Goal: Register for event/course

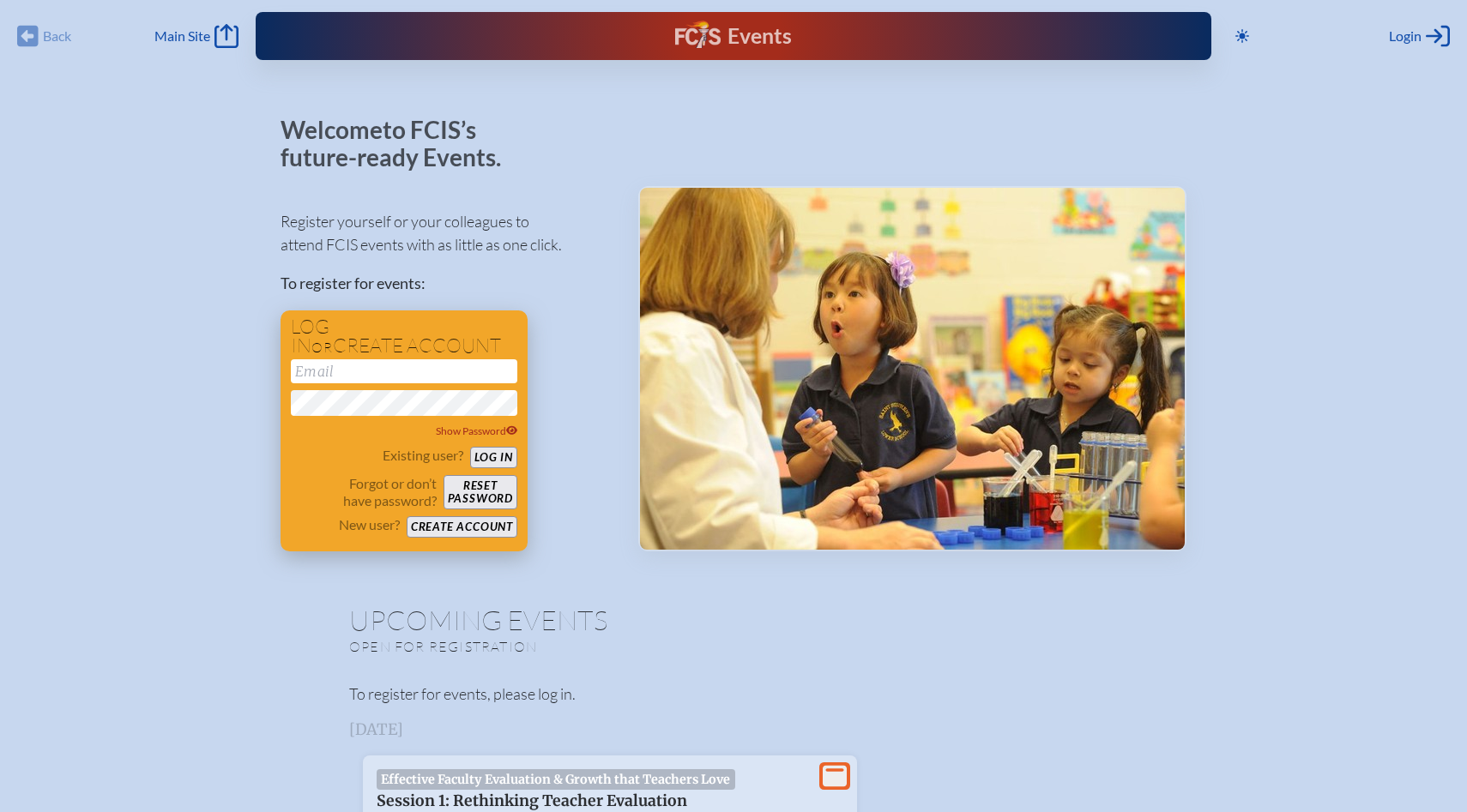
click at [381, 377] on input "email" at bounding box center [403, 371] width 227 height 24
drag, startPoint x: 466, startPoint y: 370, endPoint x: 203, endPoint y: 360, distance: 263.2
type input "[EMAIL_ADDRESS][DOMAIN_NAME]"
click at [490, 460] on button "Log in" at bounding box center [494, 457] width 47 height 22
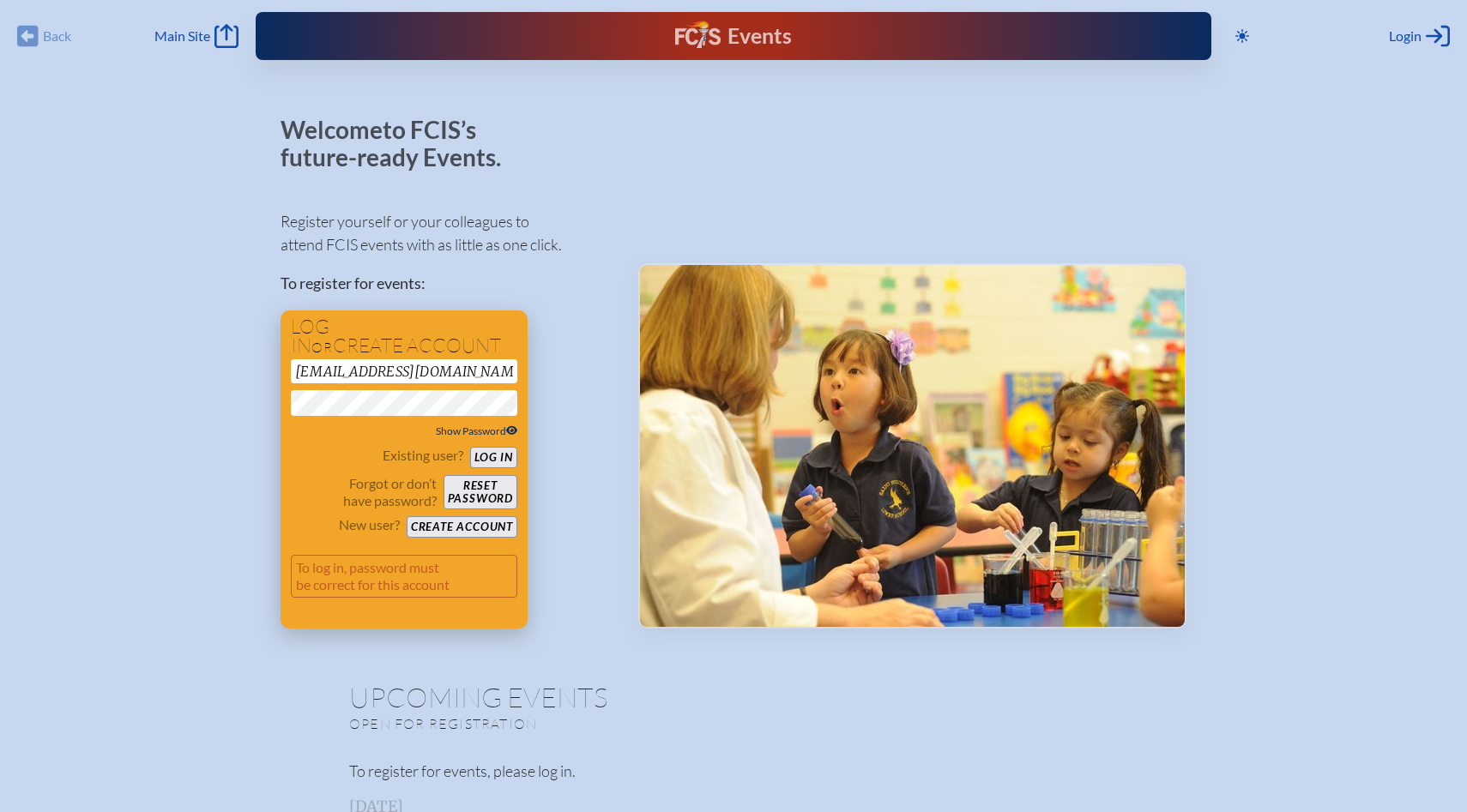
click at [511, 430] on icon at bounding box center [512, 430] width 12 height 10
click at [305, 472] on div "Existing user? Log in Forgot or don’t have password? Reset password New user? C…" at bounding box center [403, 492] width 227 height 91
click at [475, 525] on button "Create account" at bounding box center [462, 526] width 111 height 22
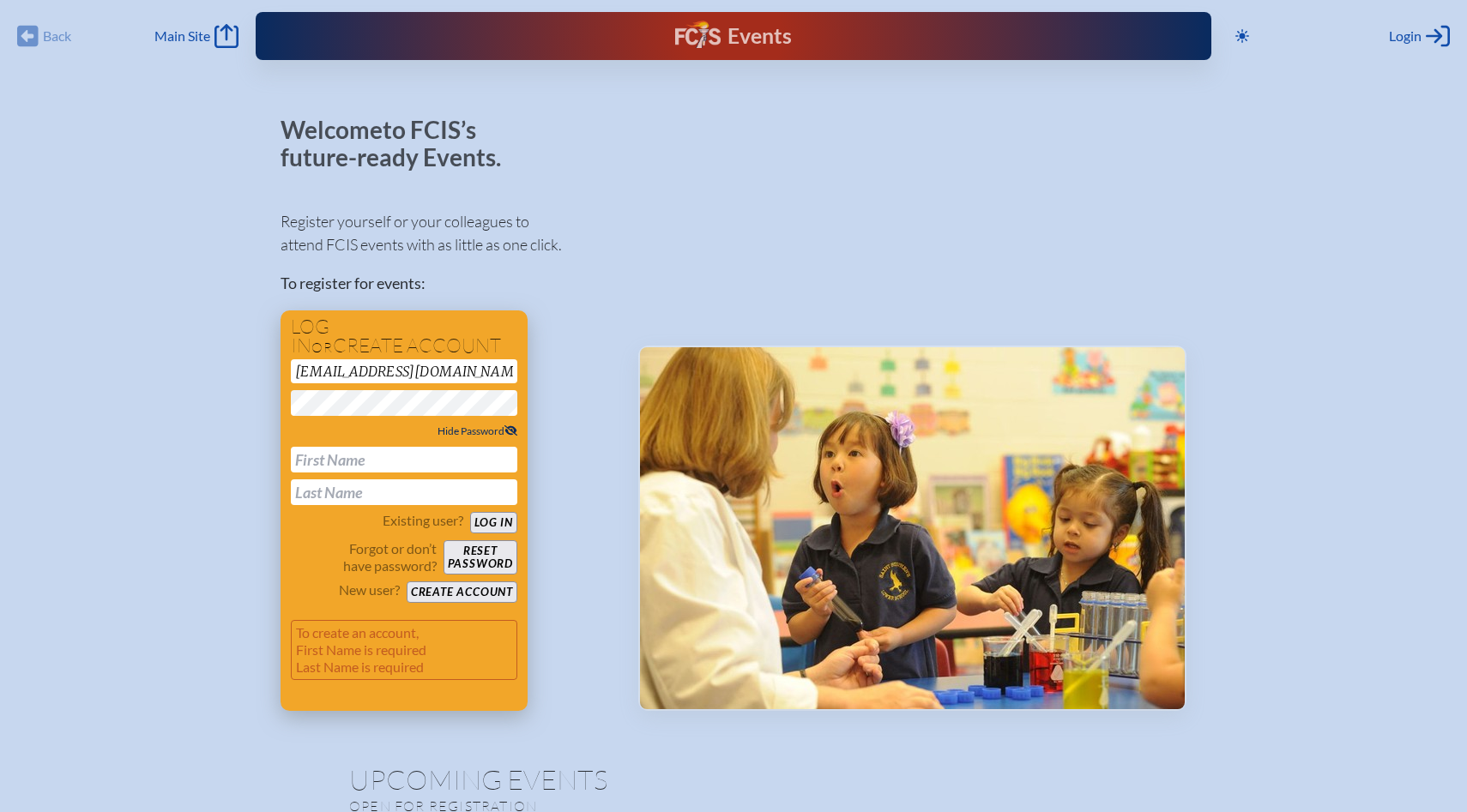
click at [368, 462] on input "text" at bounding box center [403, 459] width 227 height 25
type input "Emilia"
type input "Orms"
type input "[PERSON_NAME]"
click at [481, 594] on button "Create account" at bounding box center [462, 592] width 111 height 22
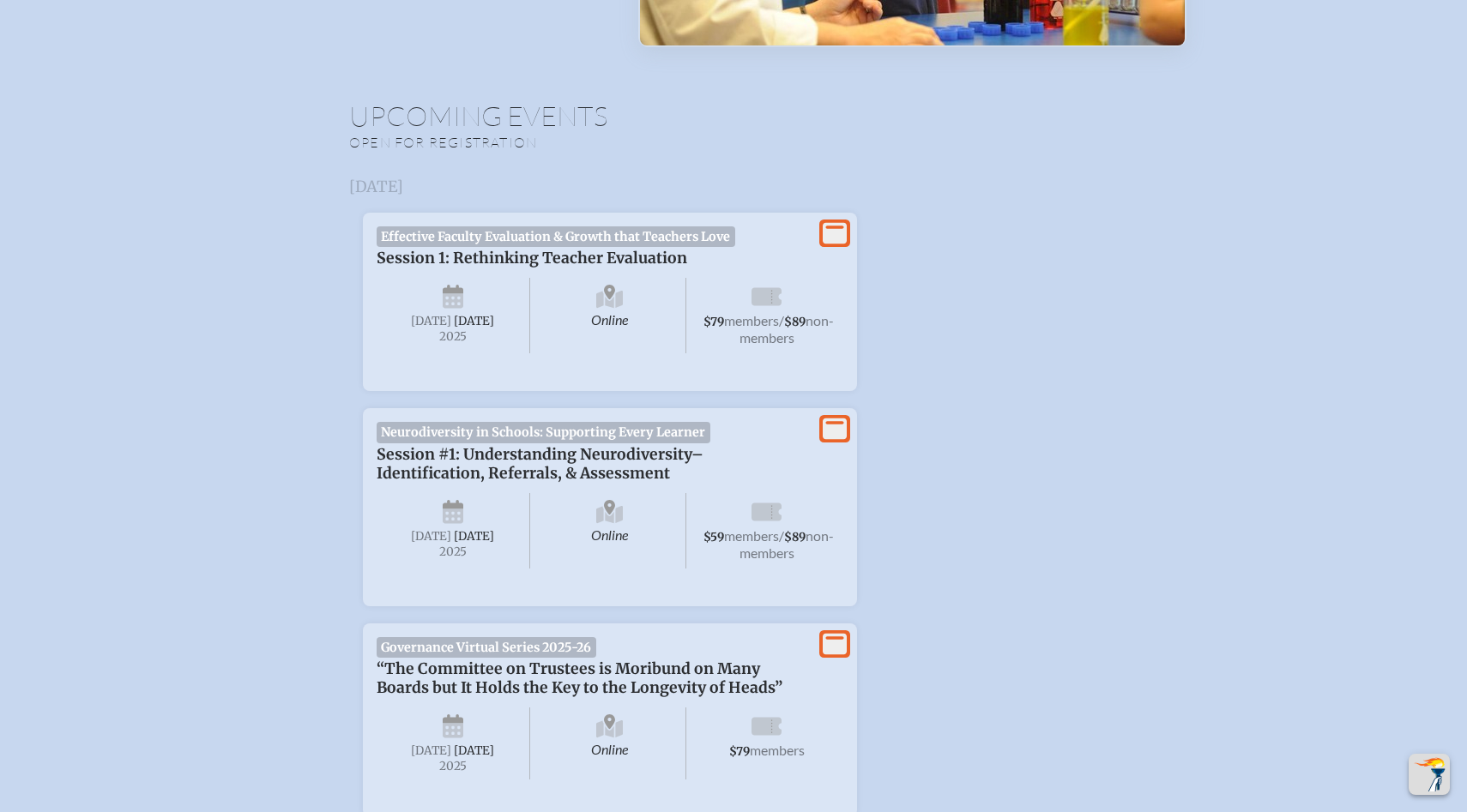
scroll to position [492, 0]
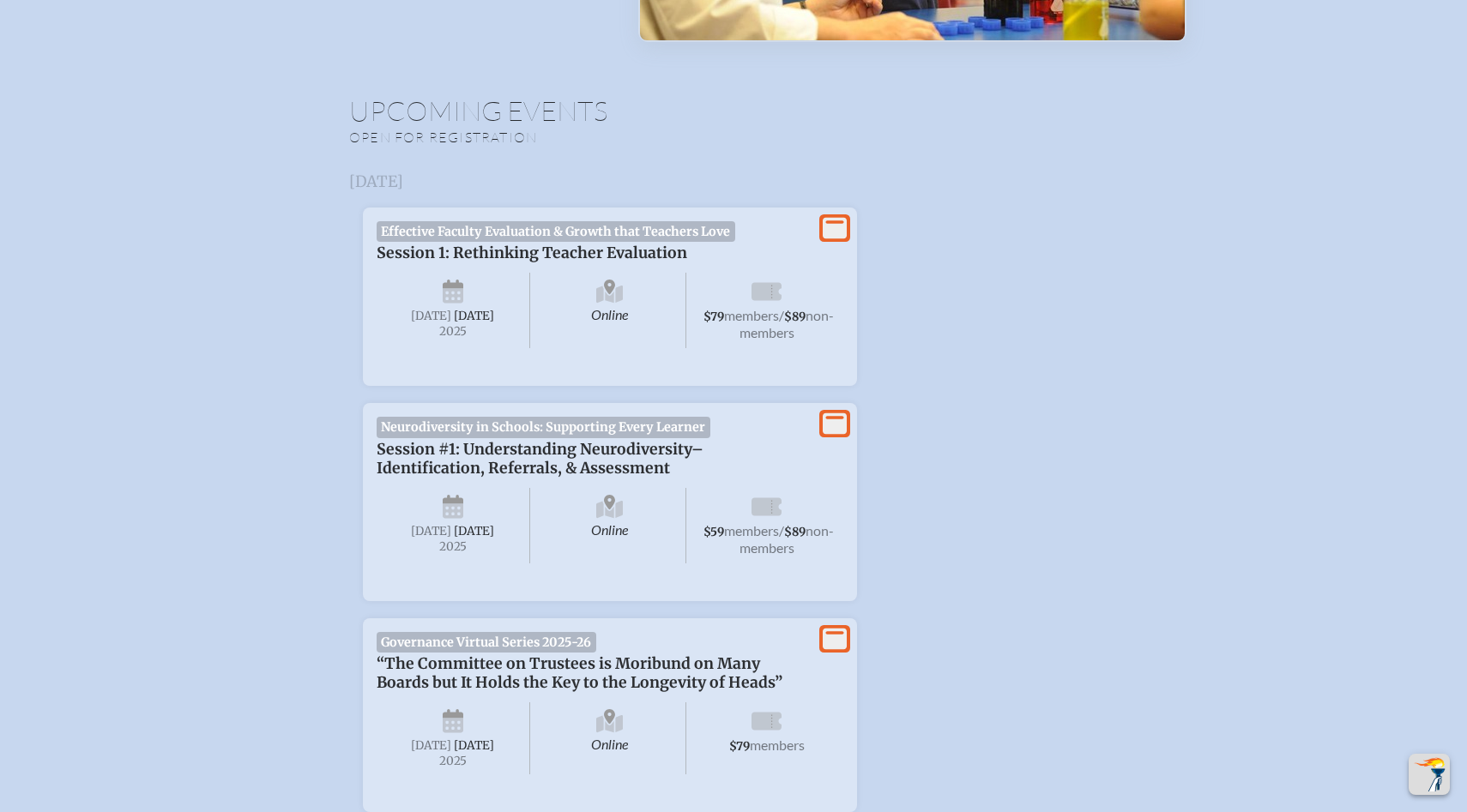
click at [843, 428] on icon at bounding box center [835, 424] width 24 height 22
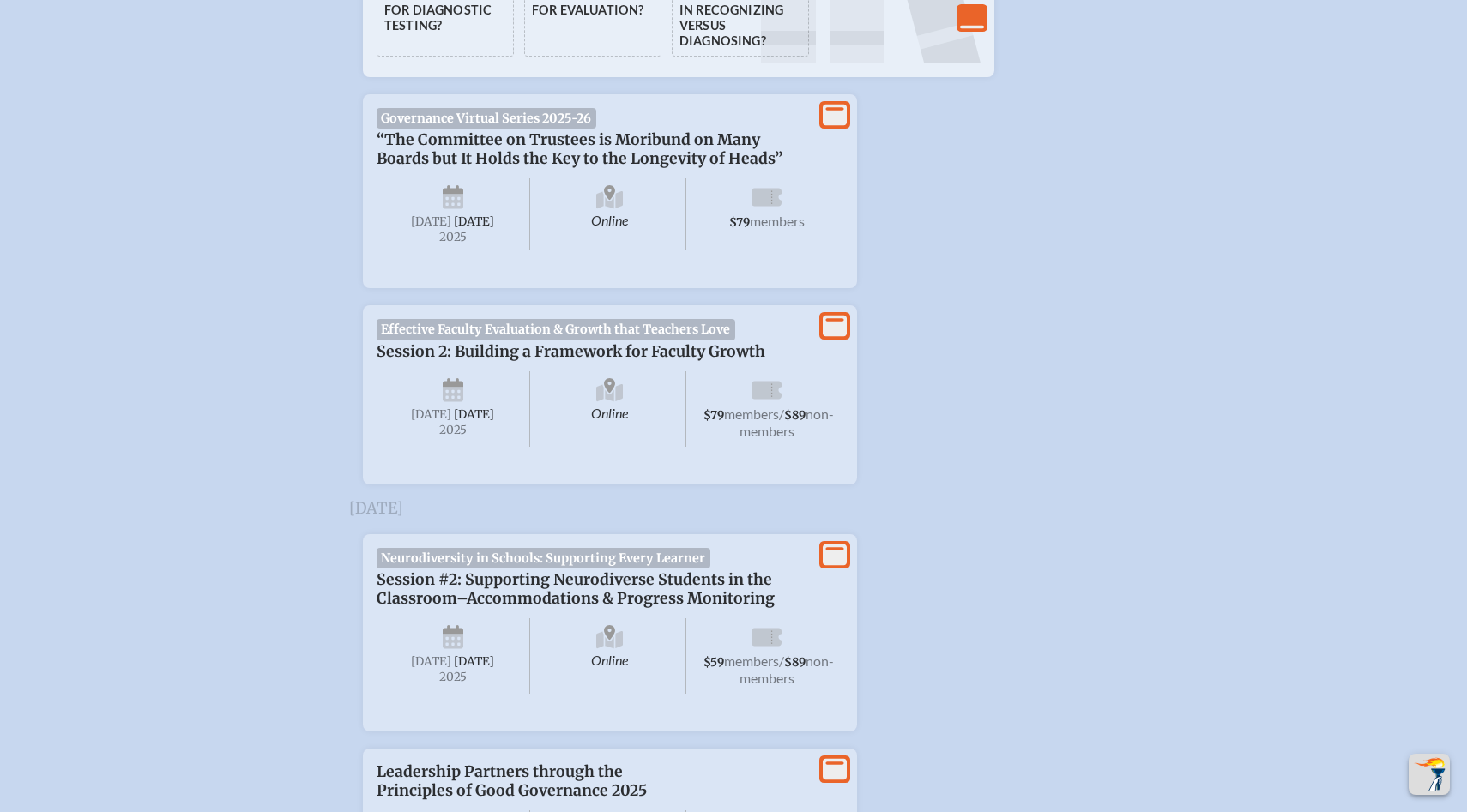
scroll to position [1862, 0]
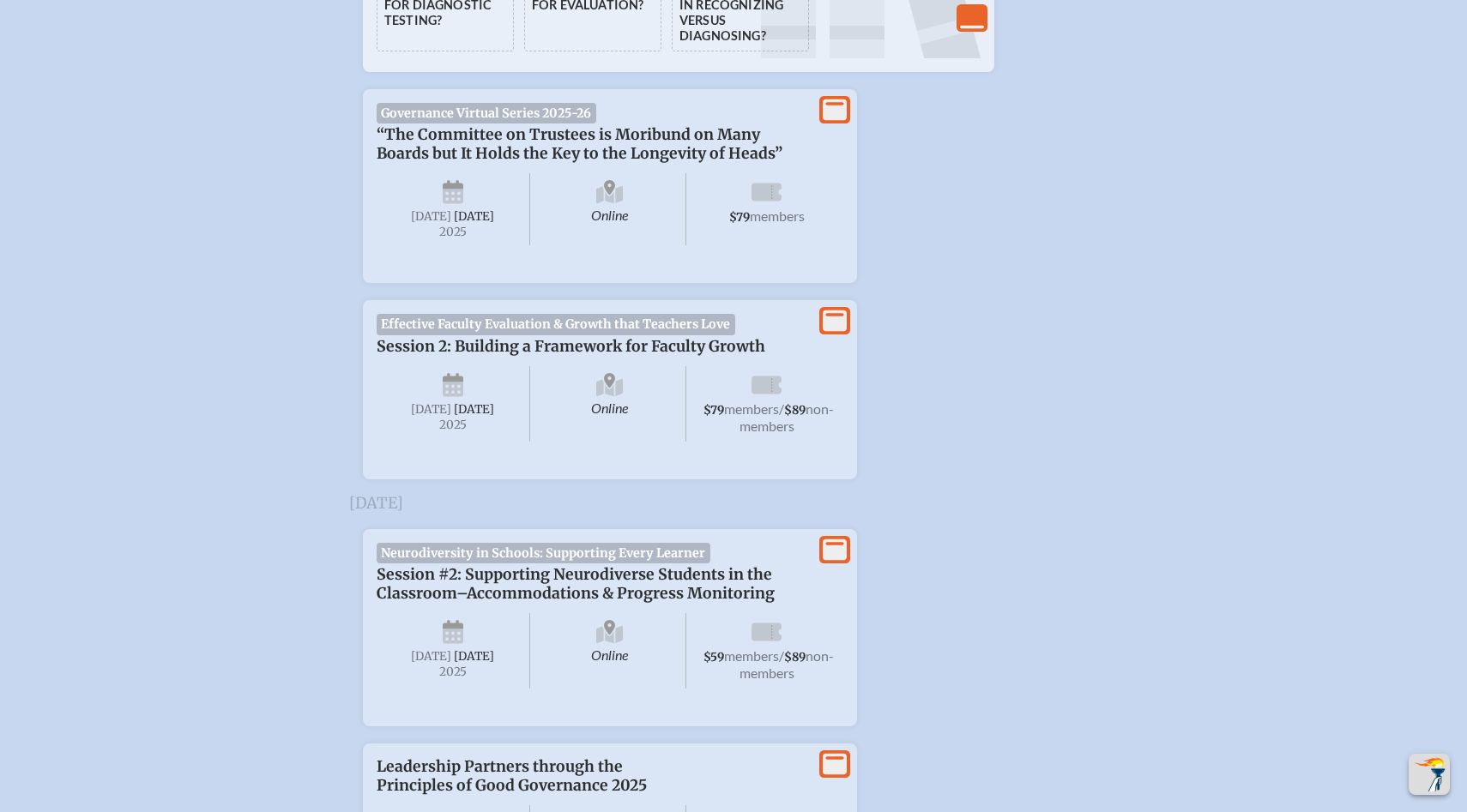
click at [832, 560] on icon at bounding box center [835, 549] width 24 height 22
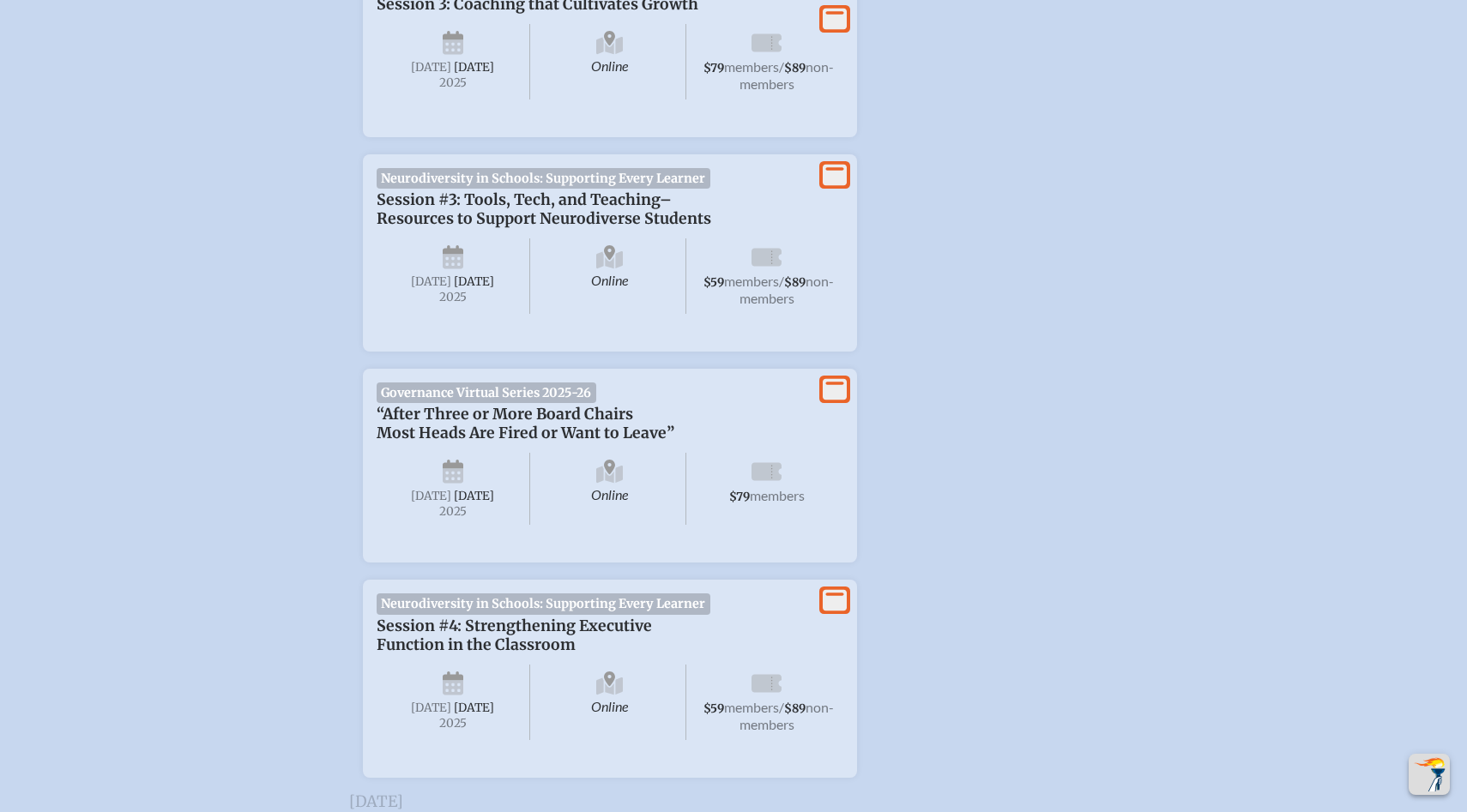
scroll to position [3646, 0]
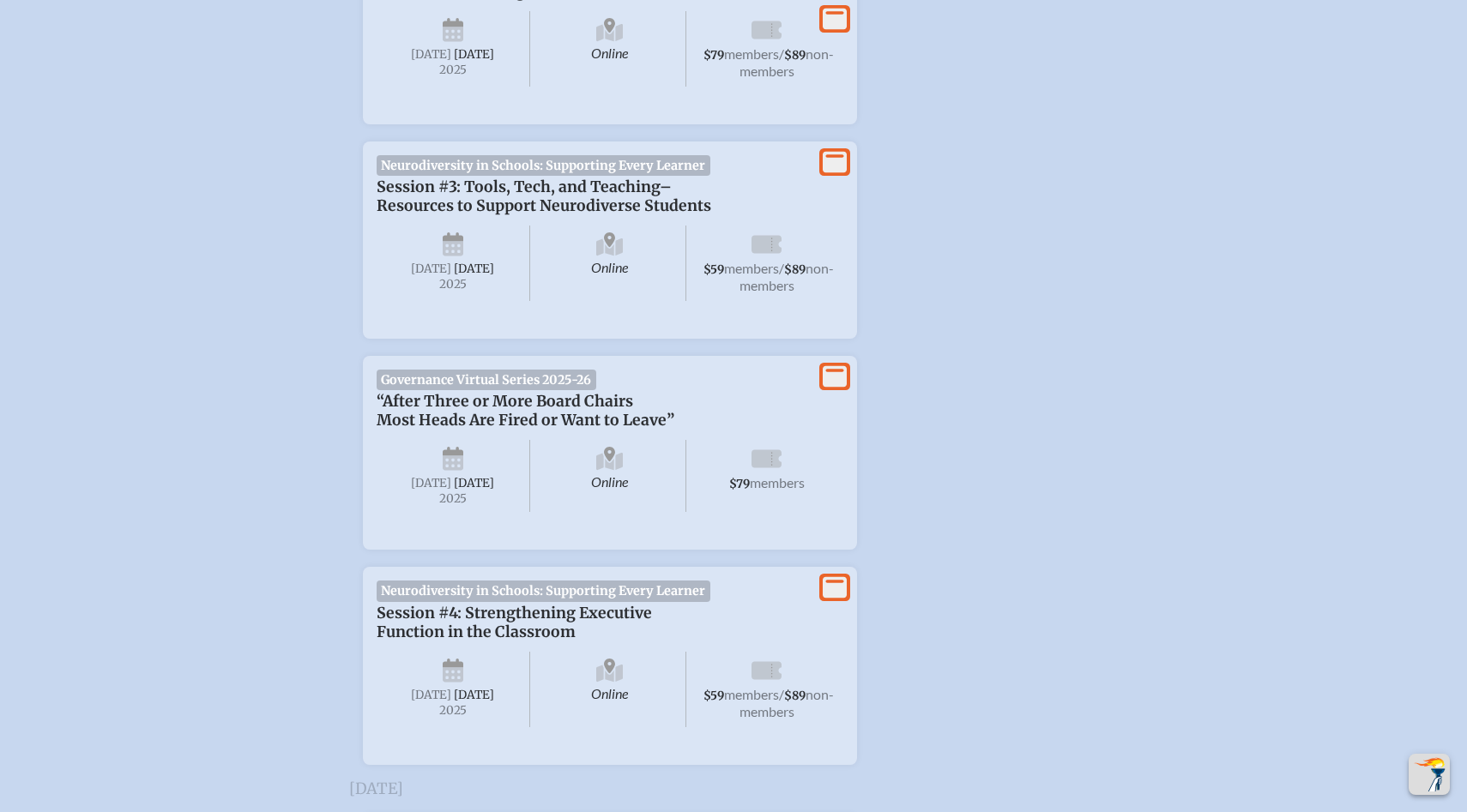
click at [833, 172] on icon at bounding box center [835, 162] width 24 height 22
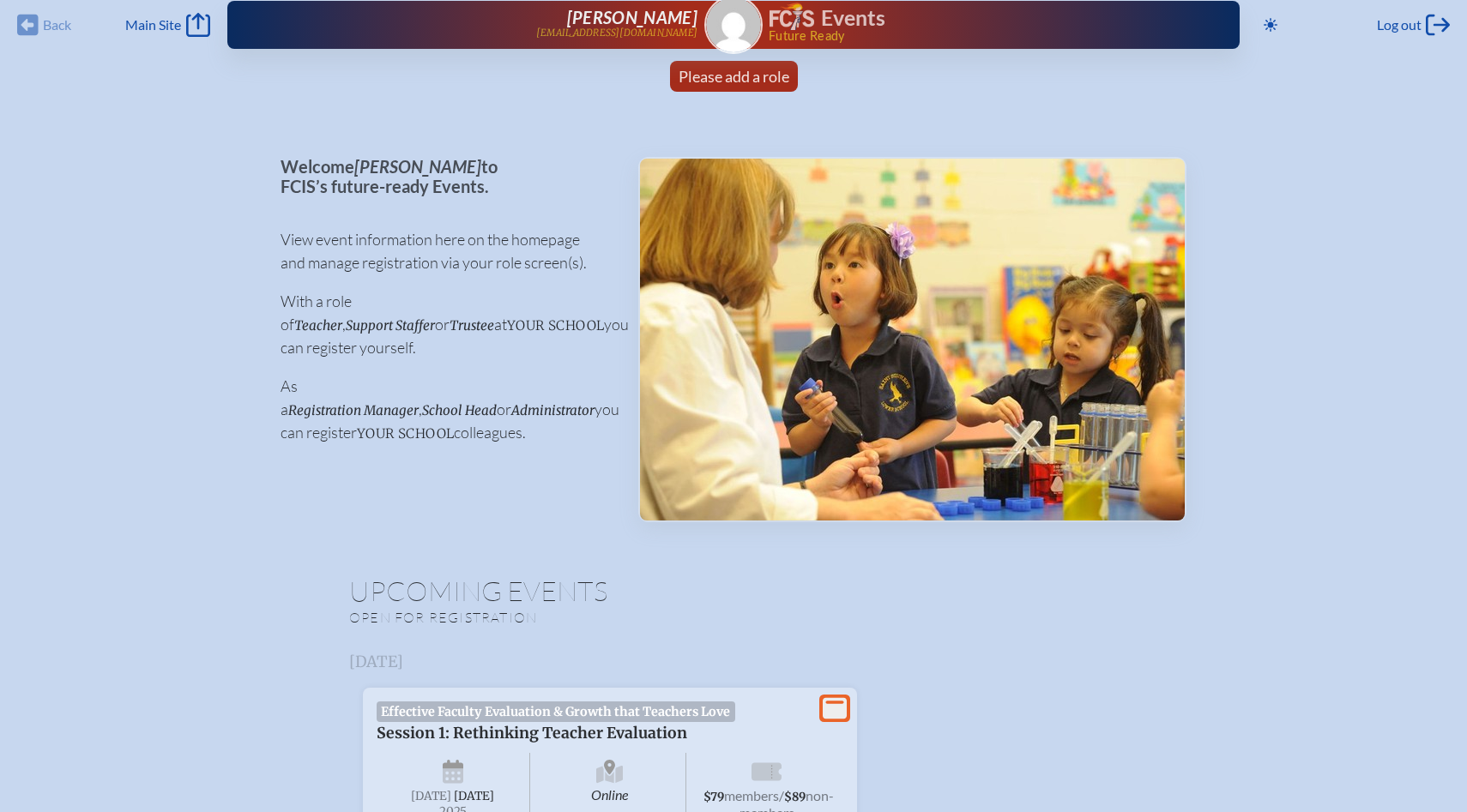
scroll to position [0, 0]
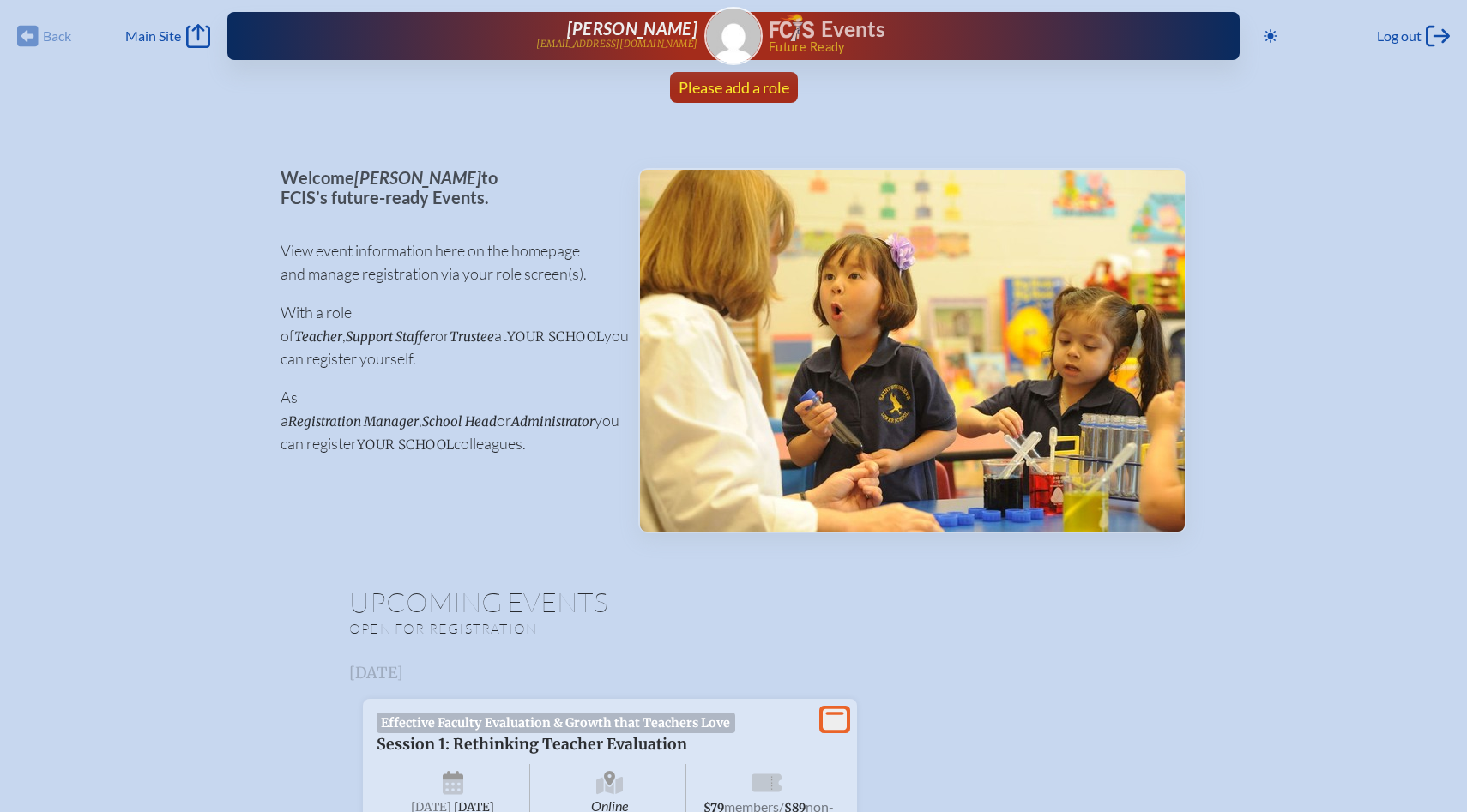
click at [722, 90] on span "Please add a role" at bounding box center [734, 87] width 111 height 19
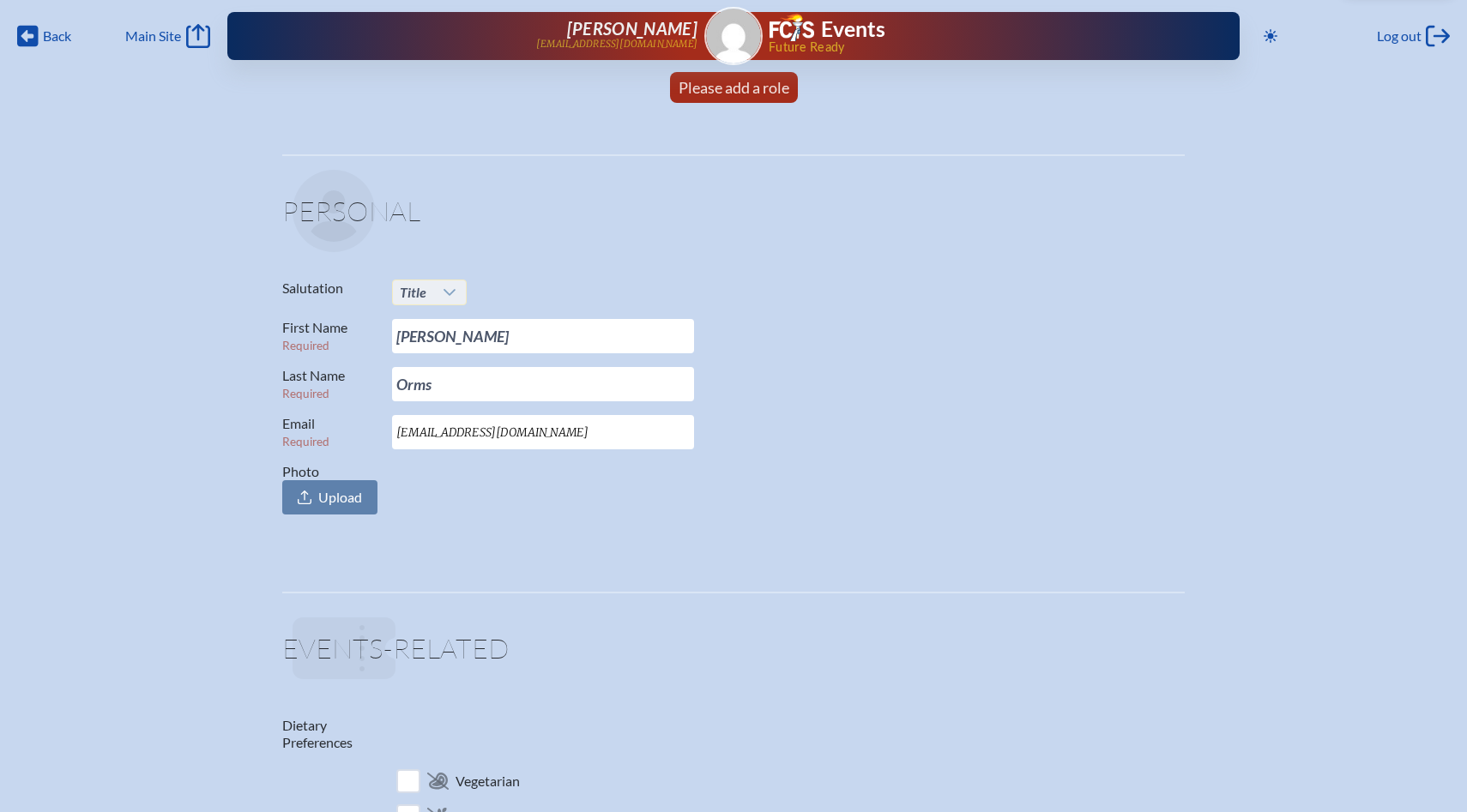
click at [452, 287] on icon at bounding box center [450, 292] width 14 height 14
click at [426, 393] on li "Ms." at bounding box center [429, 398] width 73 height 24
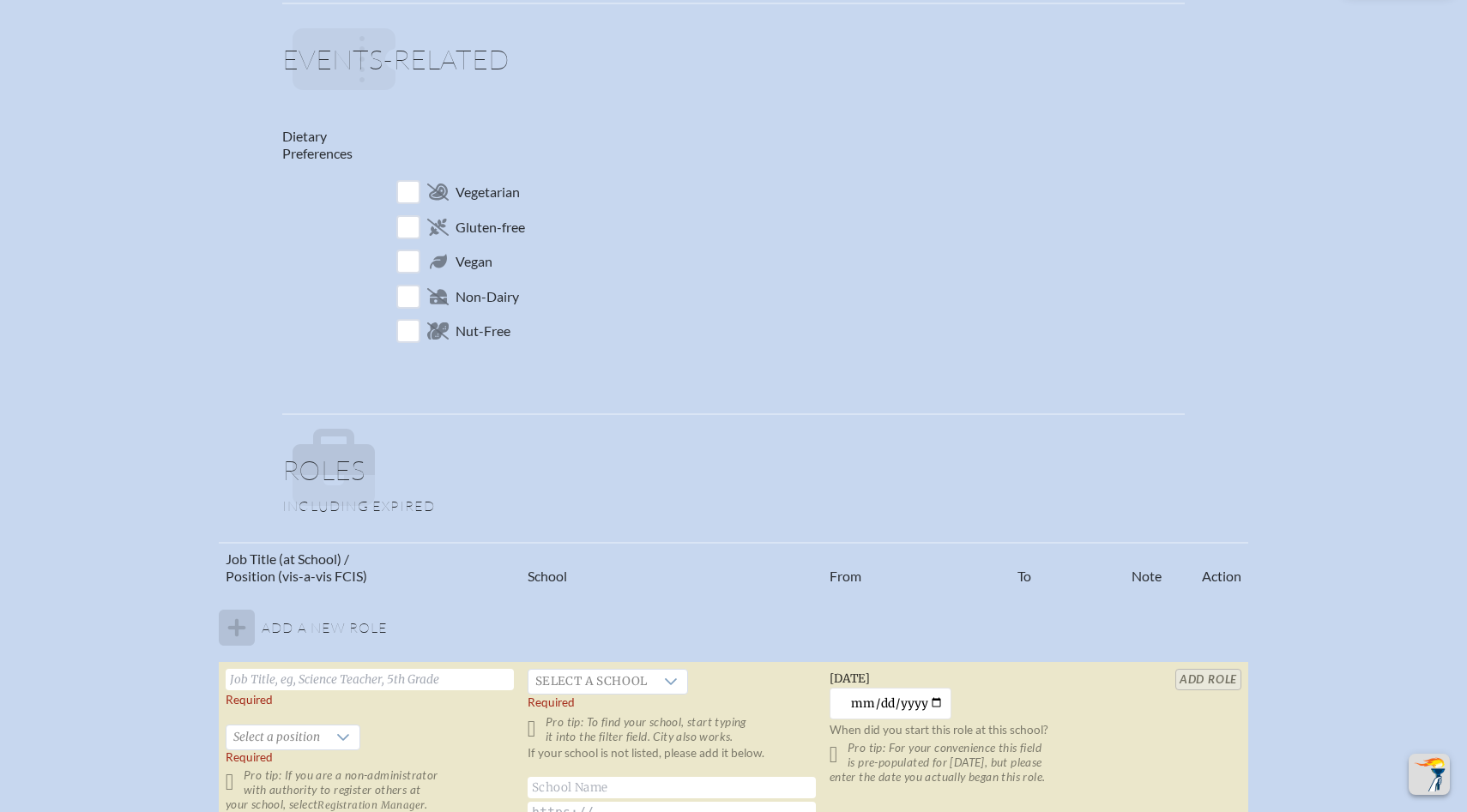
scroll to position [592, 0]
click at [233, 628] on tbody "Add a new role Required   Select a position Required Pro tip: If you are a non-…" at bounding box center [734, 722] width 1030 height 264
click at [309, 611] on tbody "Add a new role Required   Select a position Required Pro tip: If you are a non-…" at bounding box center [734, 722] width 1030 height 264
click at [309, 679] on input "text" at bounding box center [370, 677] width 289 height 22
type input "Interventionist"
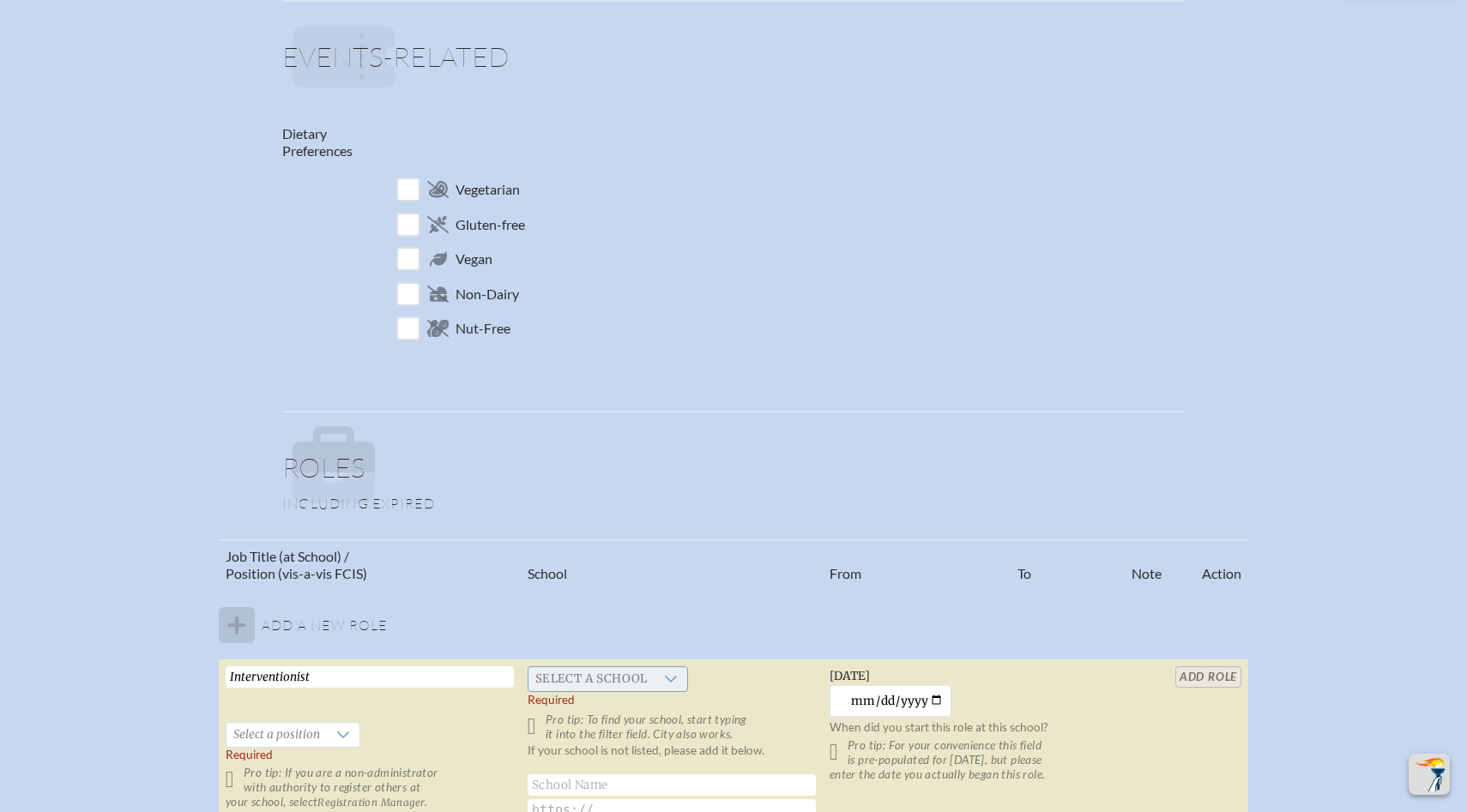
click at [665, 678] on icon at bounding box center [670, 679] width 12 height 7
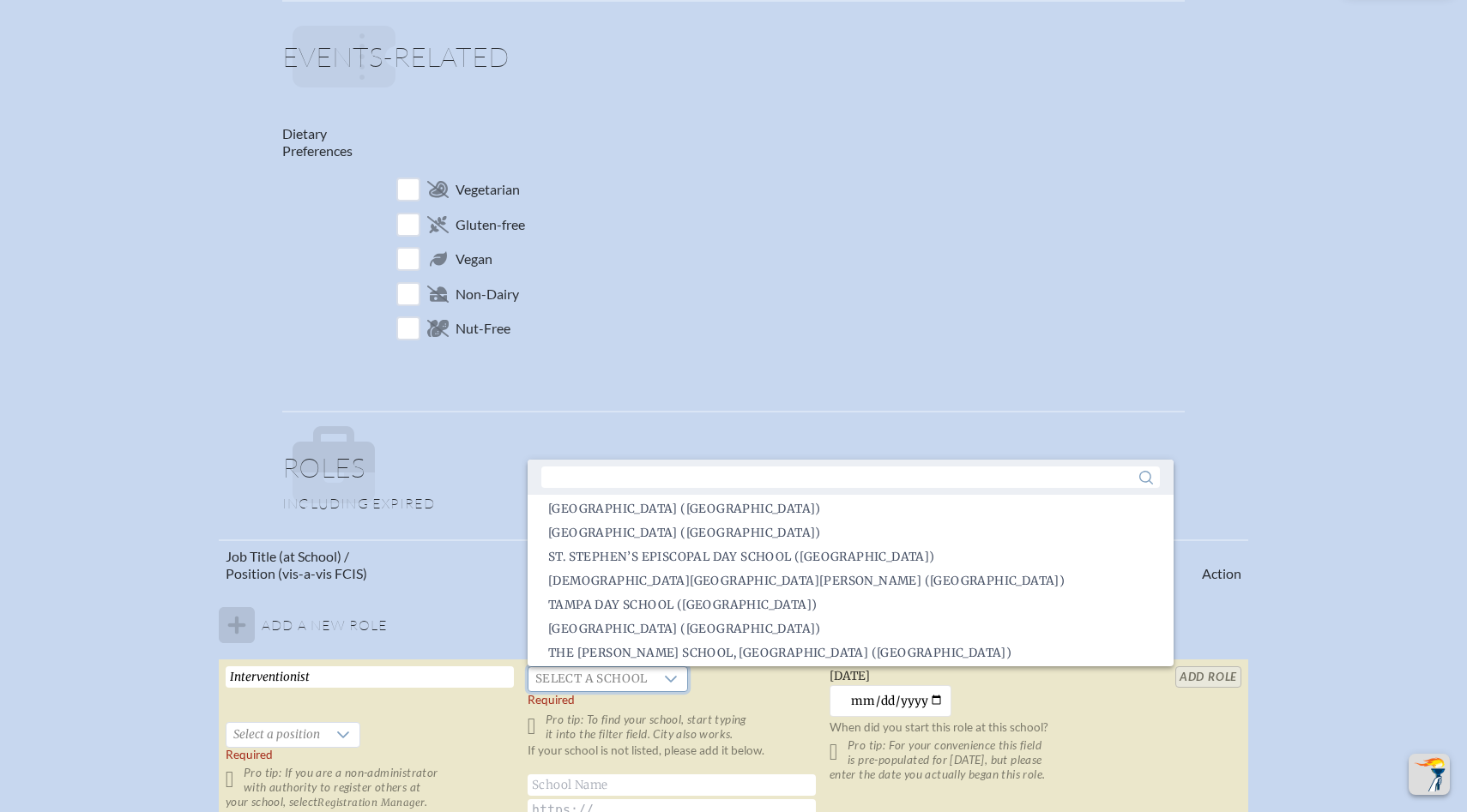
scroll to position [3219, 0]
click at [665, 563] on span "St. Stephen’s Episcopal Day School ([GEOGRAPHIC_DATA])" at bounding box center [741, 560] width 386 height 17
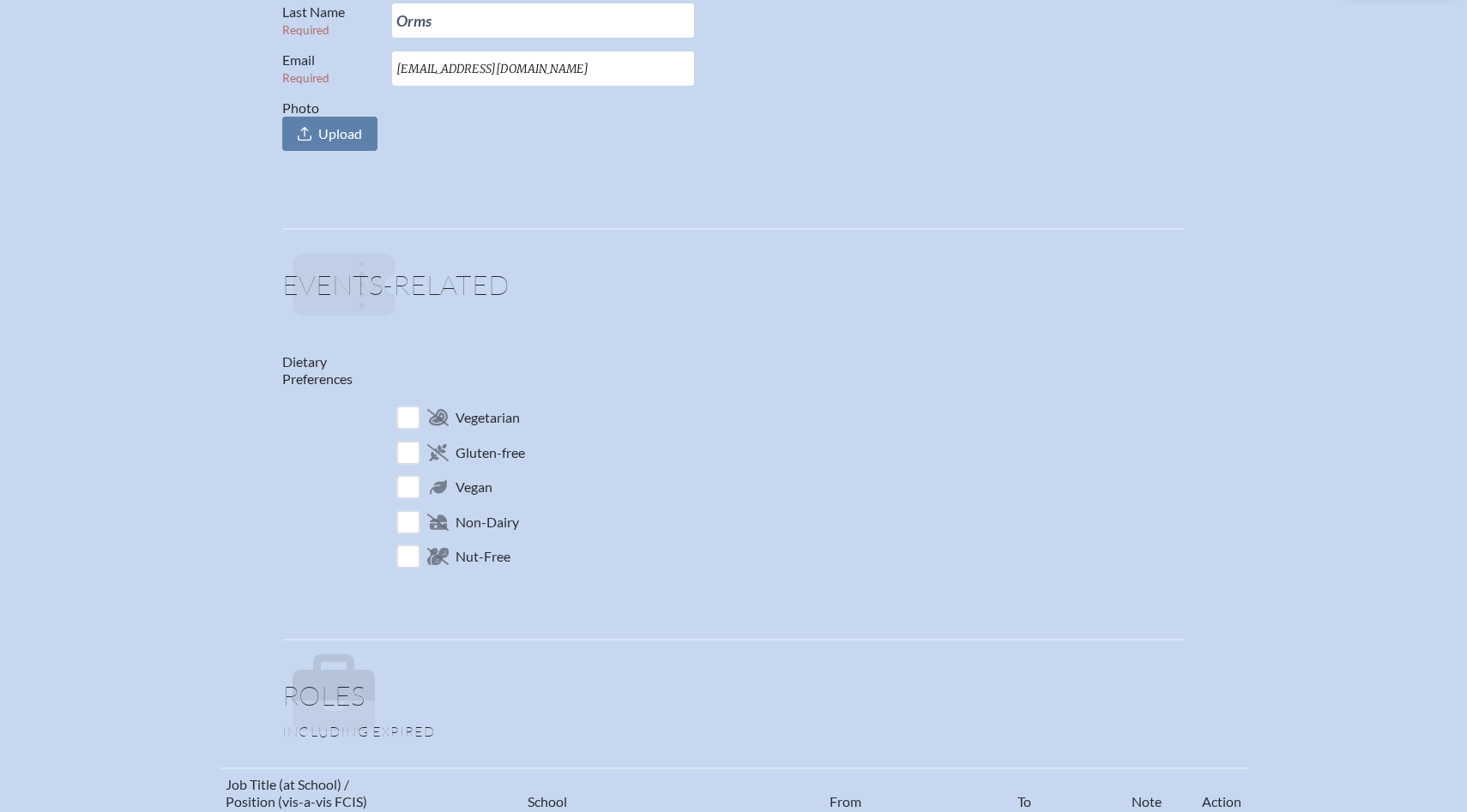
scroll to position [0, 0]
